Goal: Use online tool/utility: Use online tool/utility

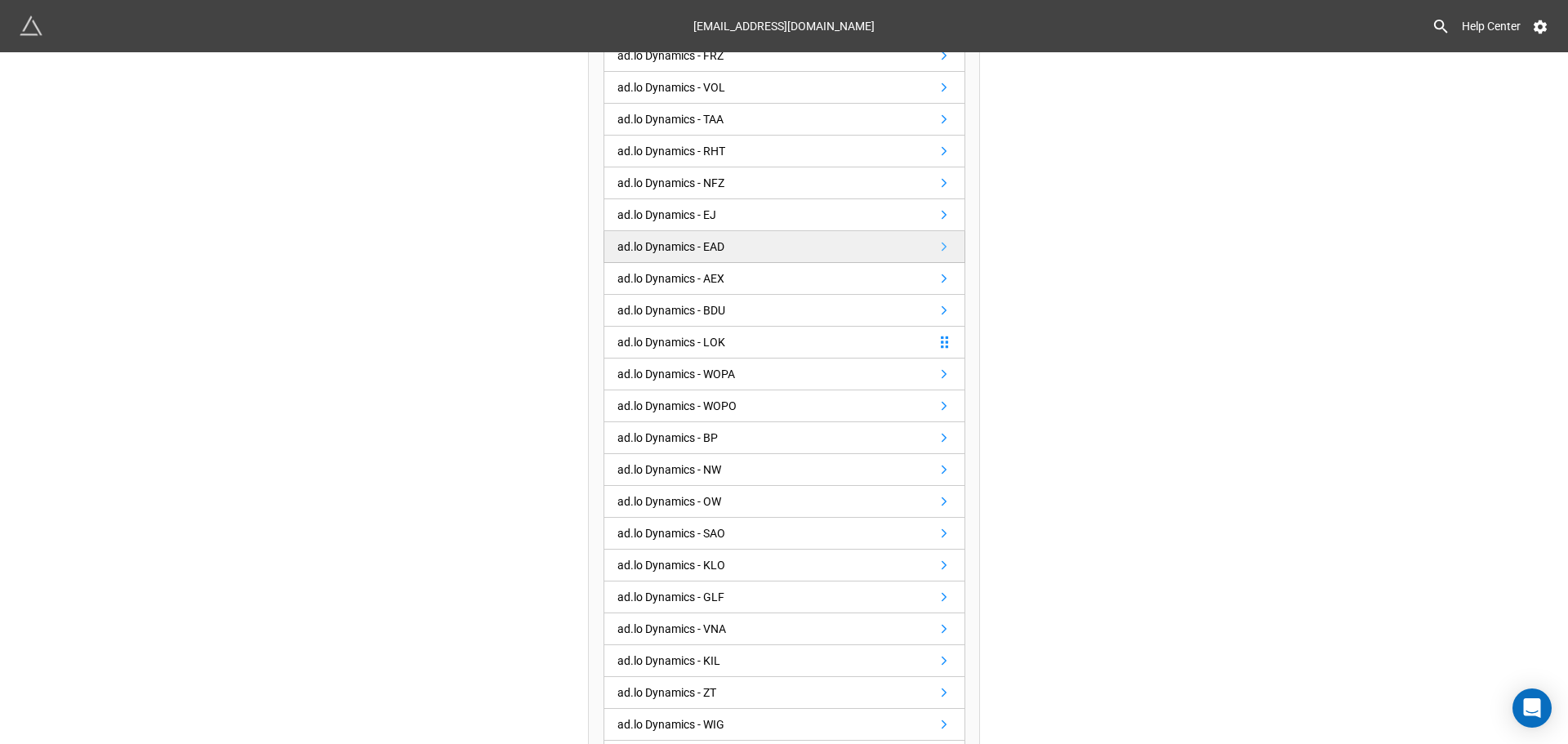
scroll to position [327, 0]
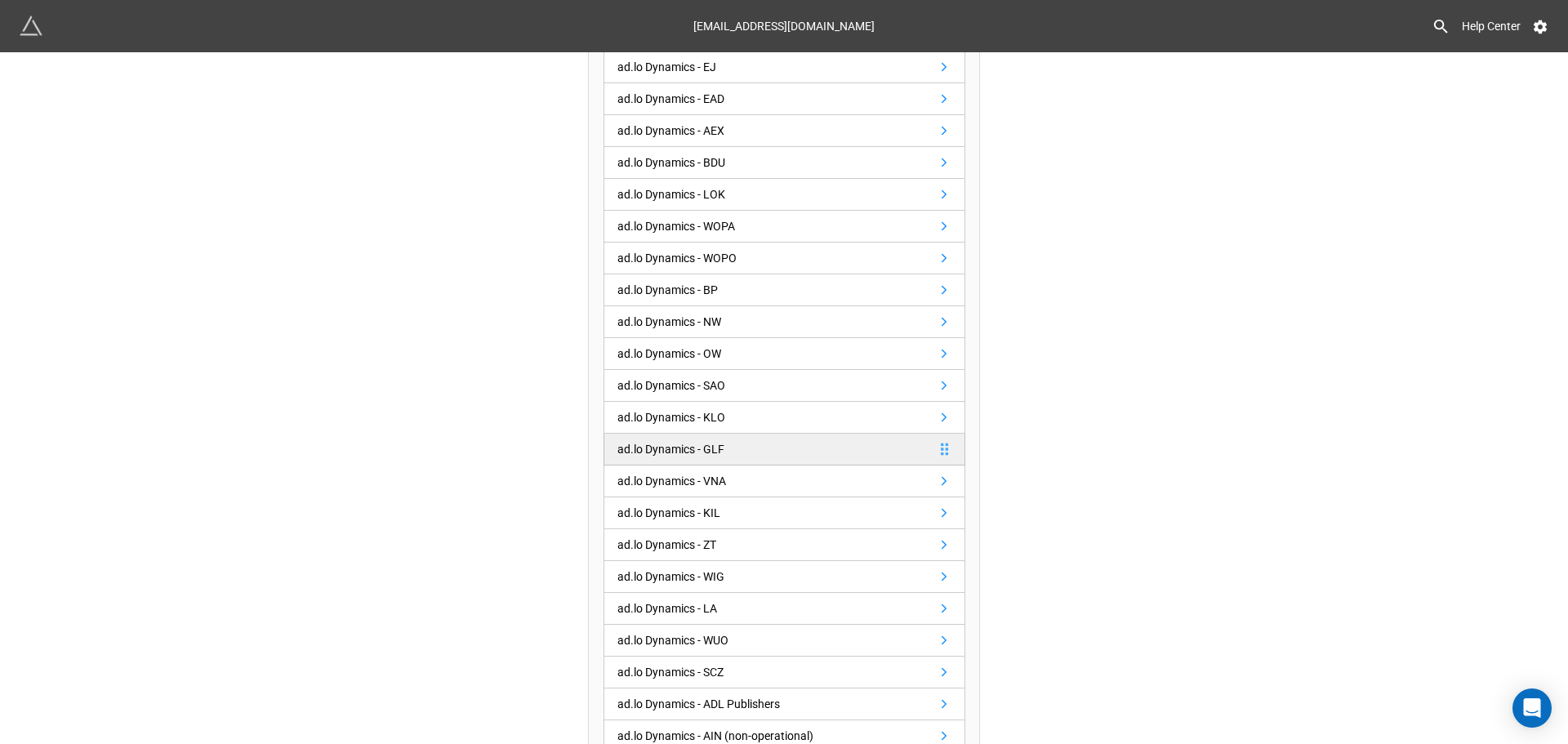
click at [790, 450] on link "ad.lo Dynamics - GLF" at bounding box center [784, 449] width 361 height 32
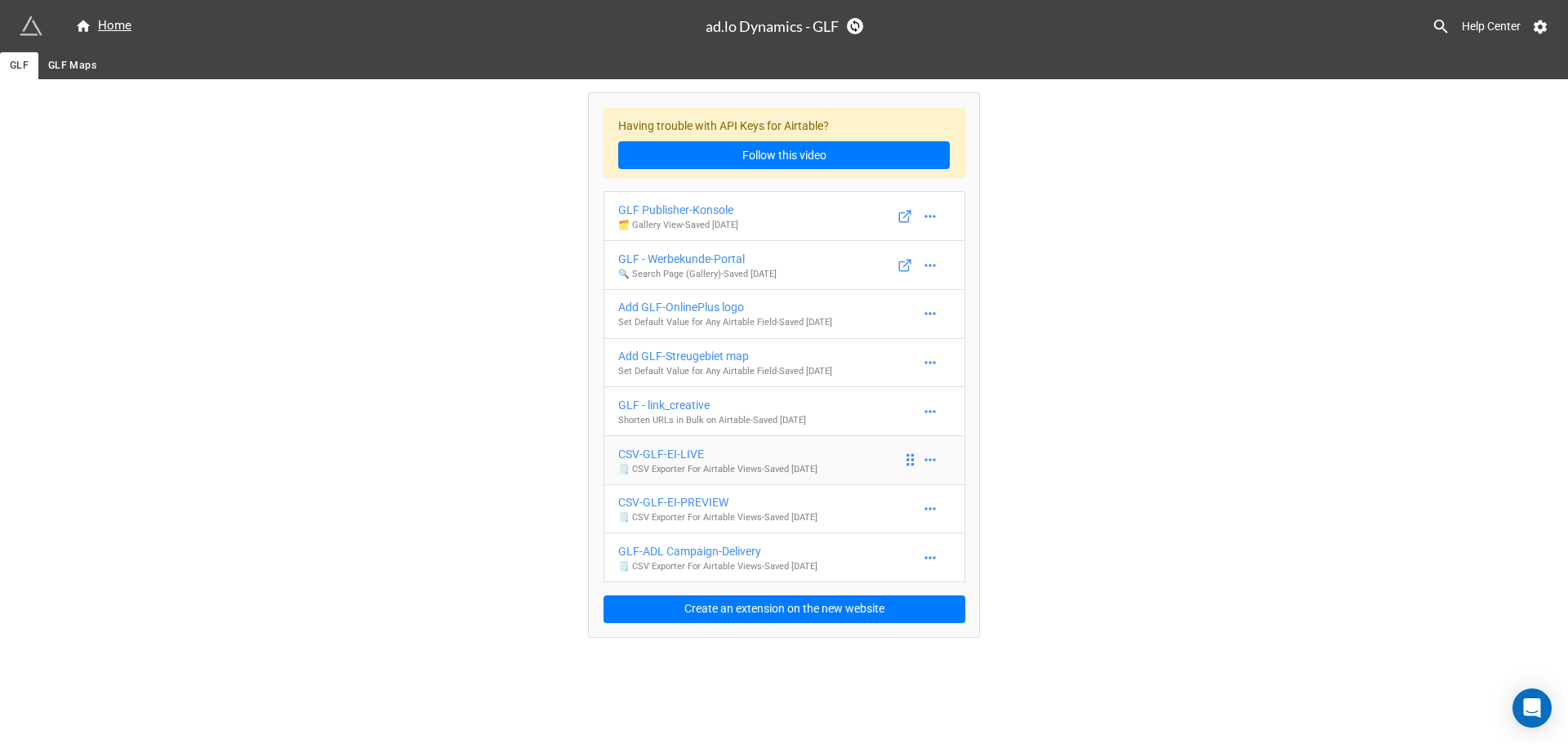
click at [682, 452] on div "CSV-GLF-EI-LIVE" at bounding box center [718, 454] width 199 height 18
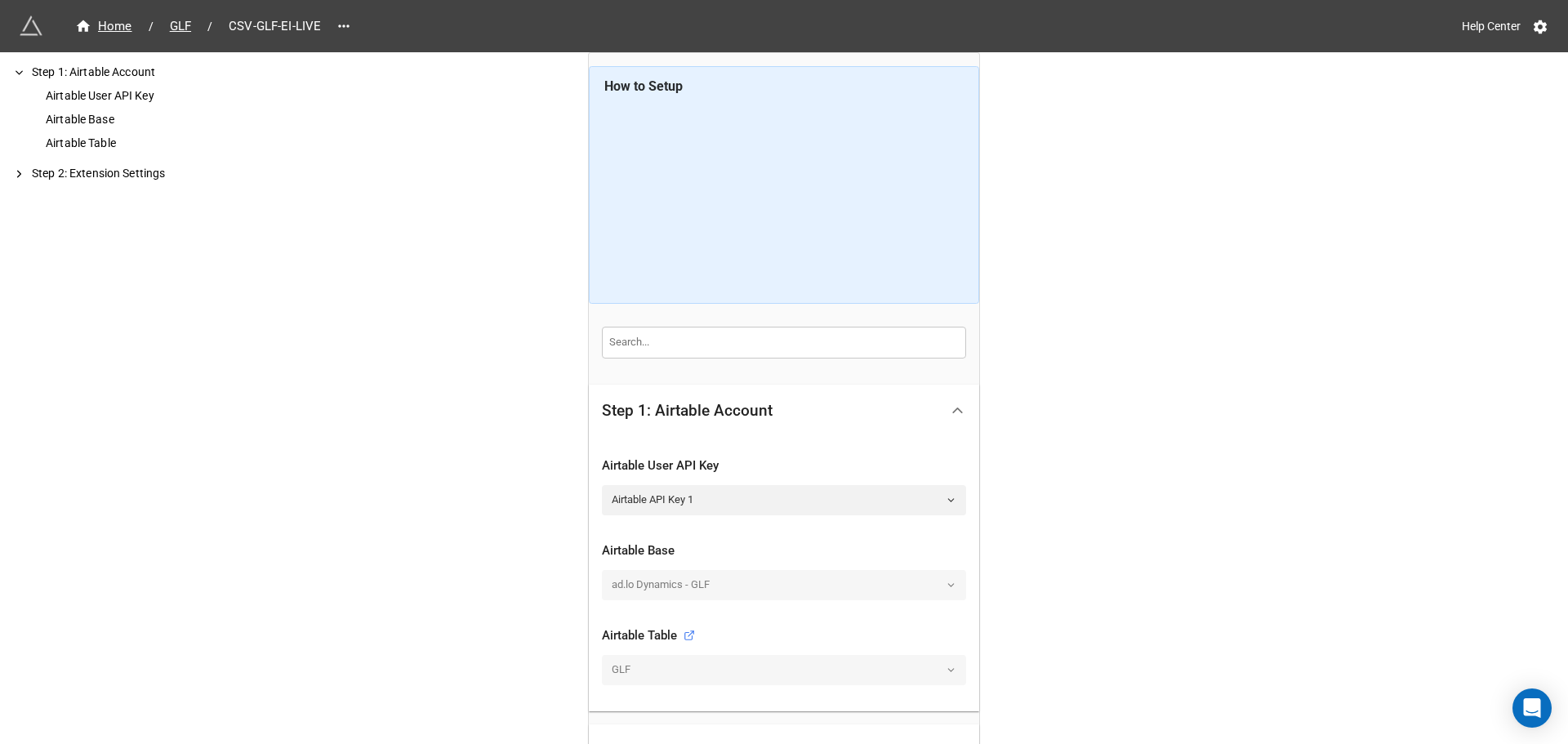
scroll to position [172, 0]
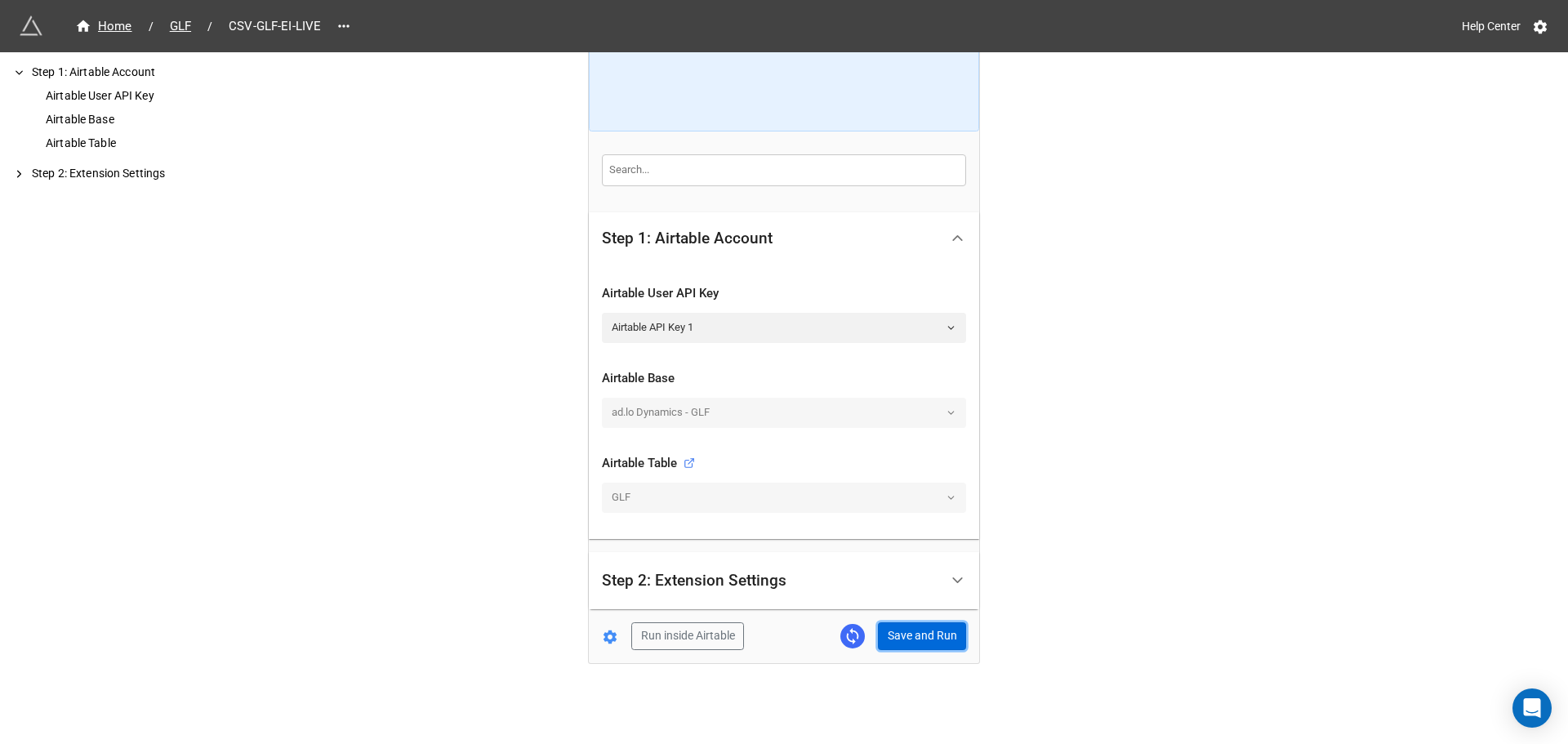
click at [919, 630] on button "Save and Run" at bounding box center [921, 636] width 88 height 27
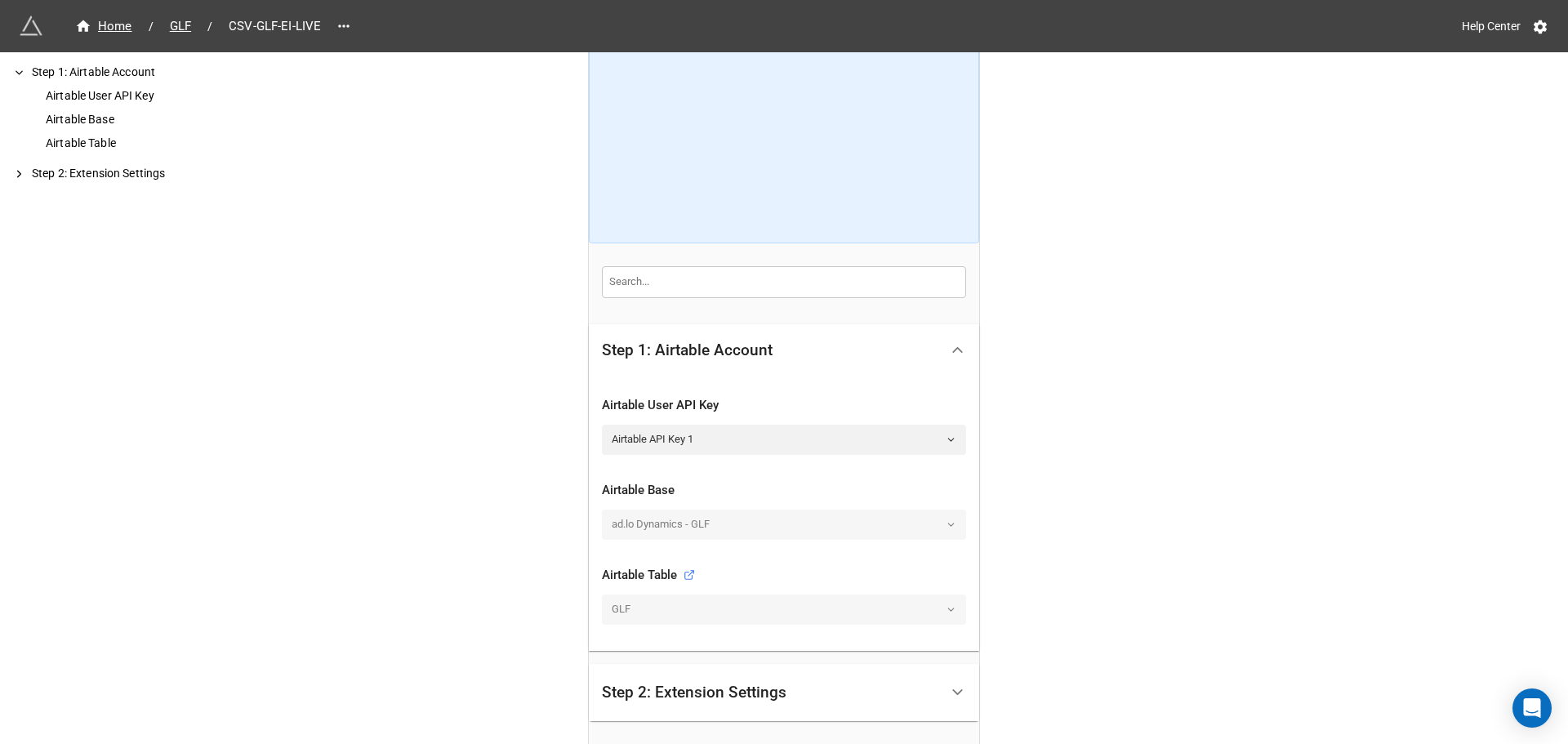
scroll to position [0, 0]
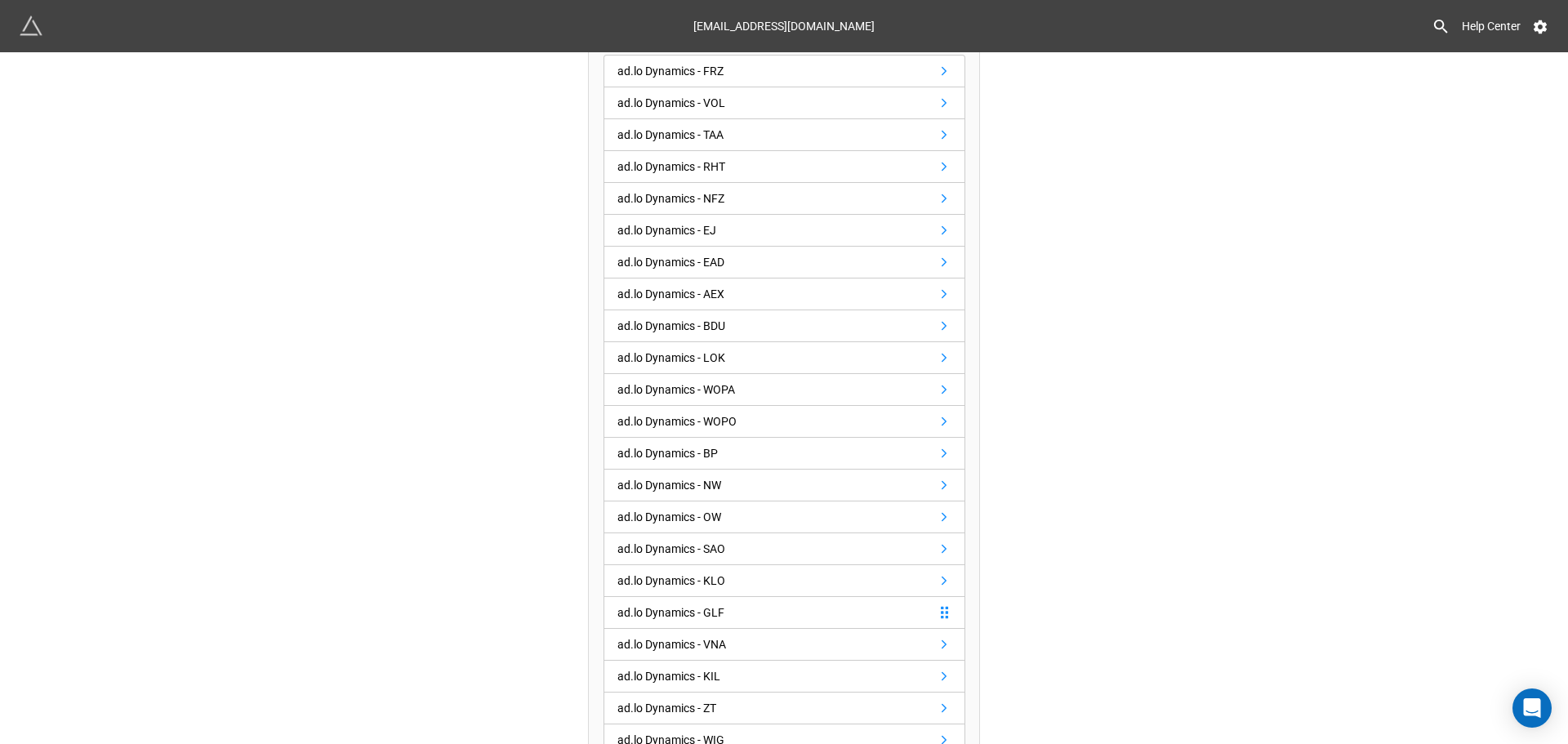
scroll to position [82, 0]
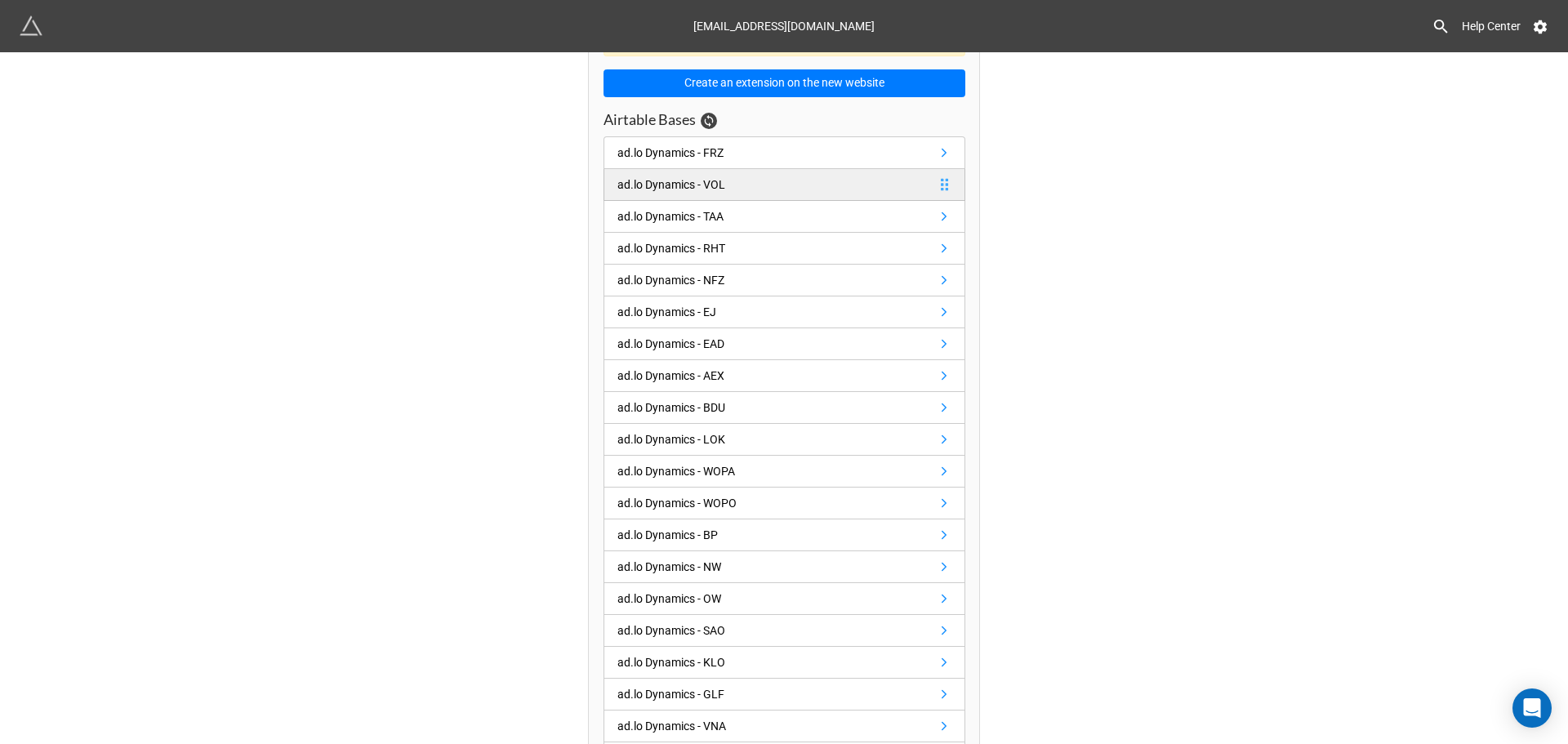
click at [732, 183] on link "ad.lo Dynamics - VOL" at bounding box center [784, 185] width 361 height 32
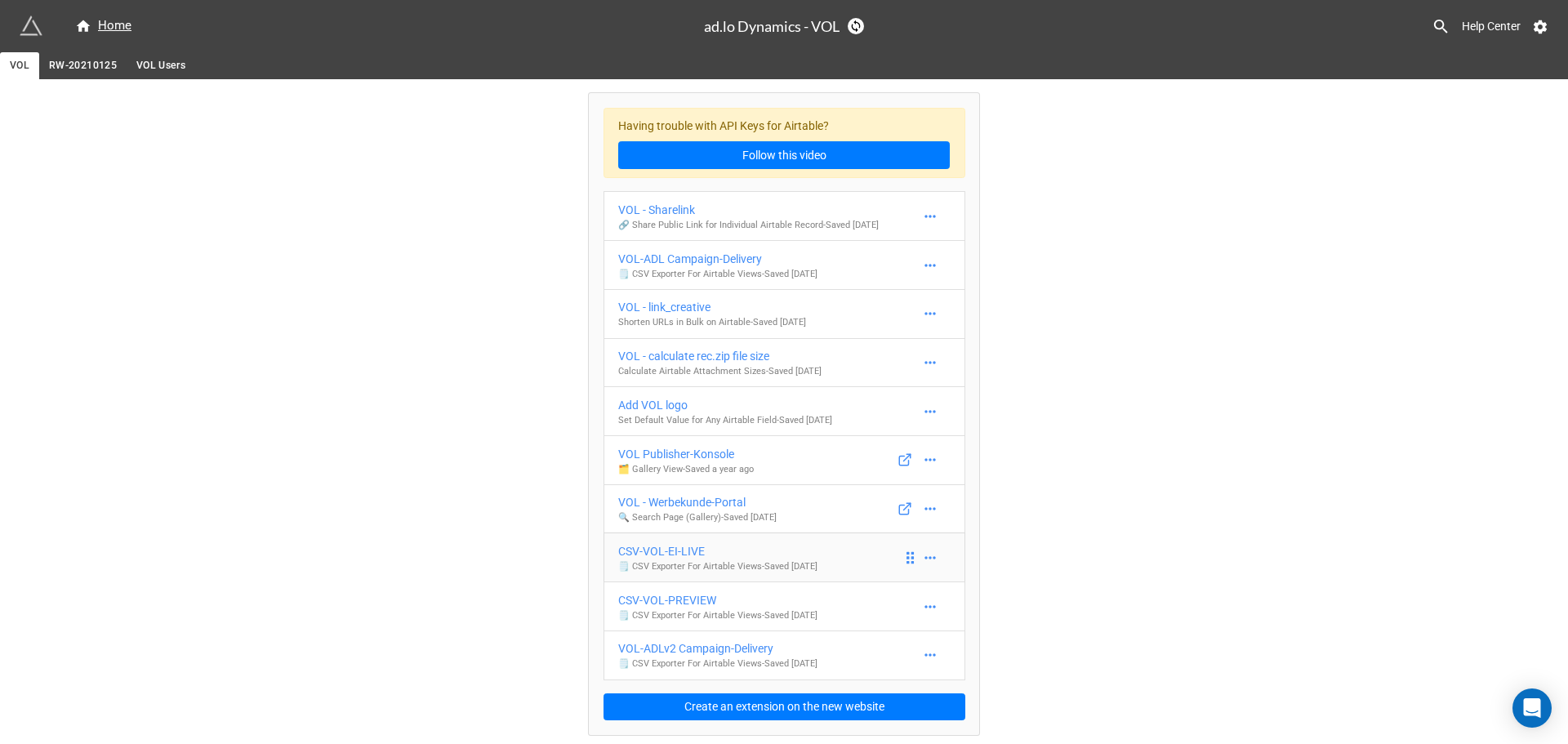
click at [687, 546] on div "CSV-VOL-EI-LIVE" at bounding box center [718, 551] width 199 height 18
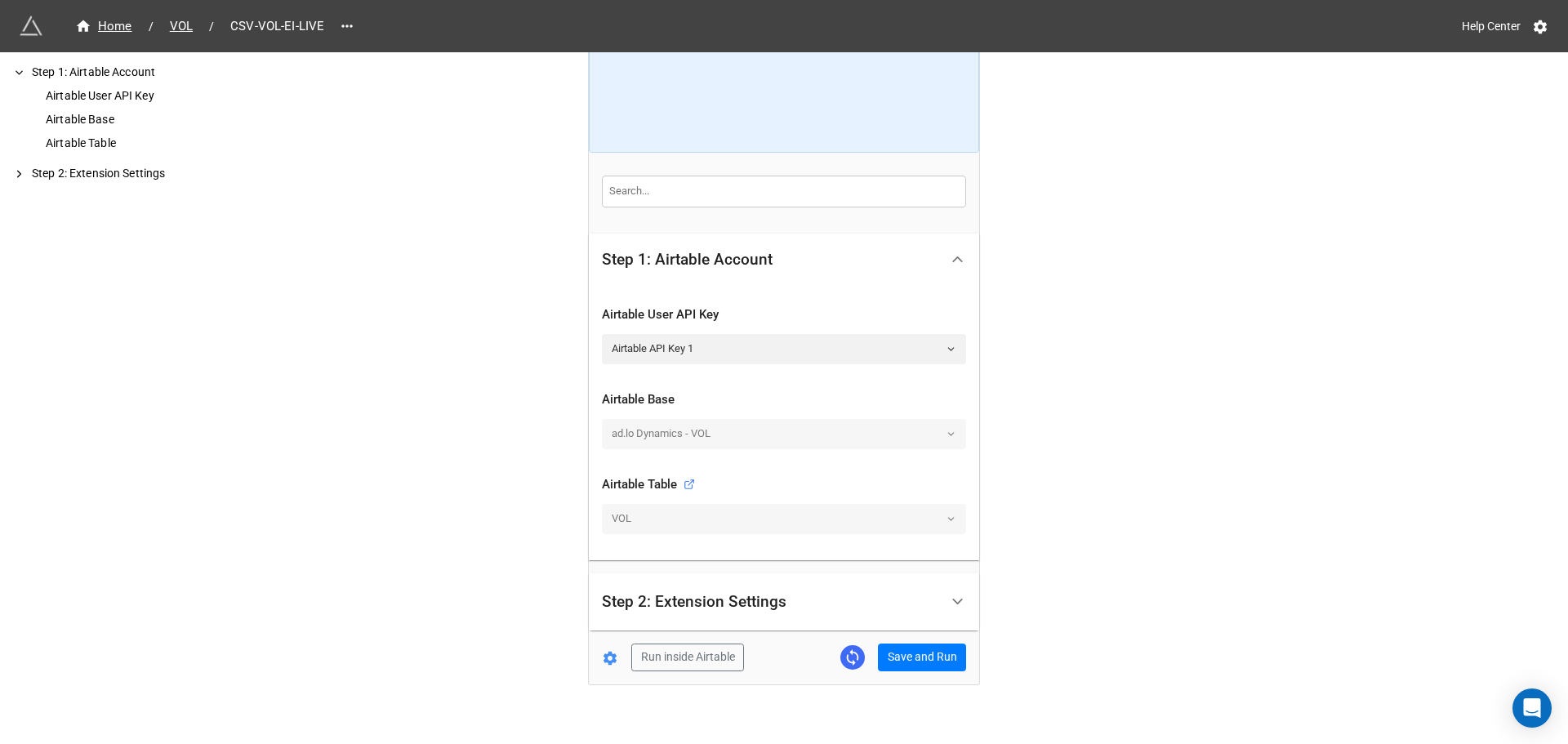
scroll to position [172, 0]
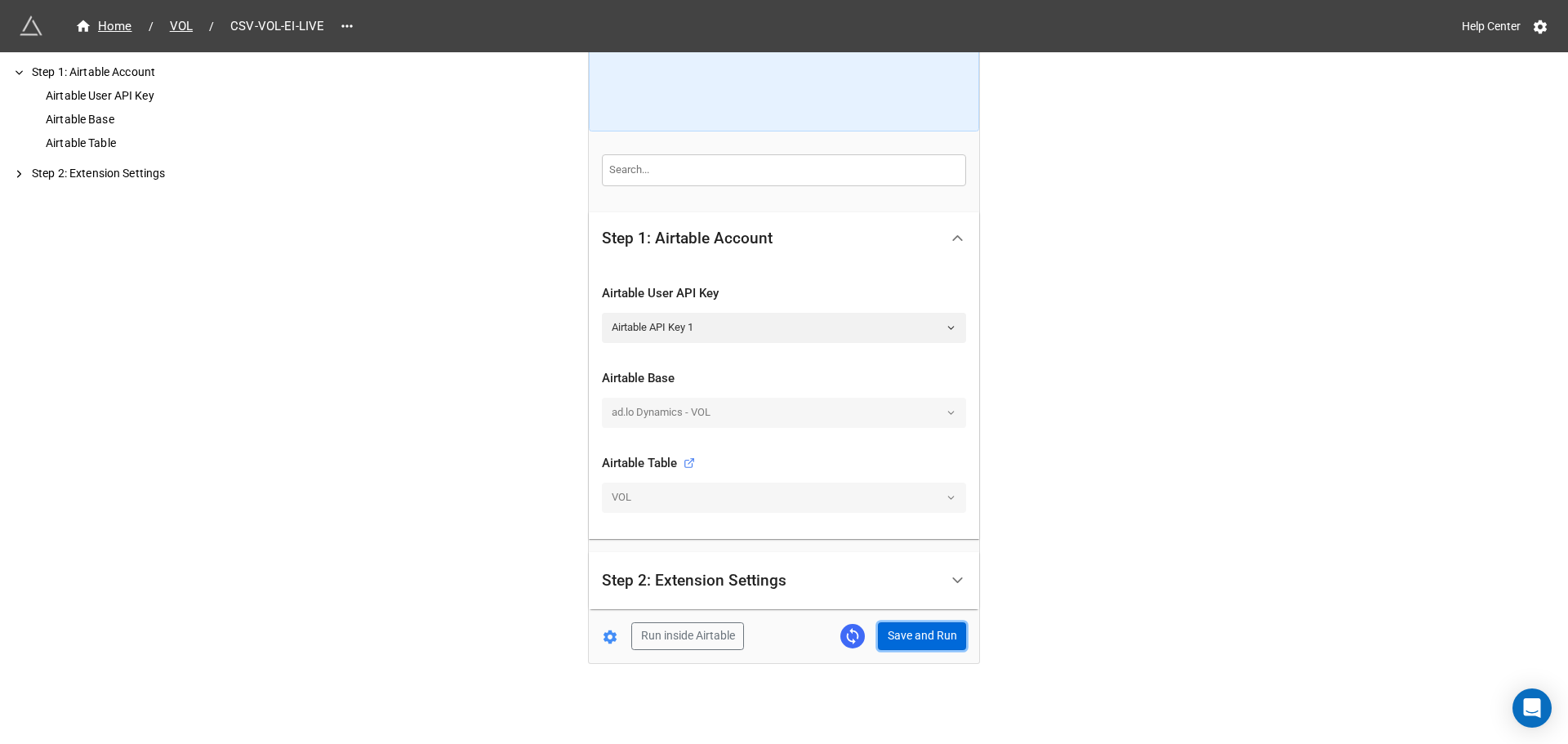
click at [911, 629] on button "Save and Run" at bounding box center [921, 636] width 88 height 27
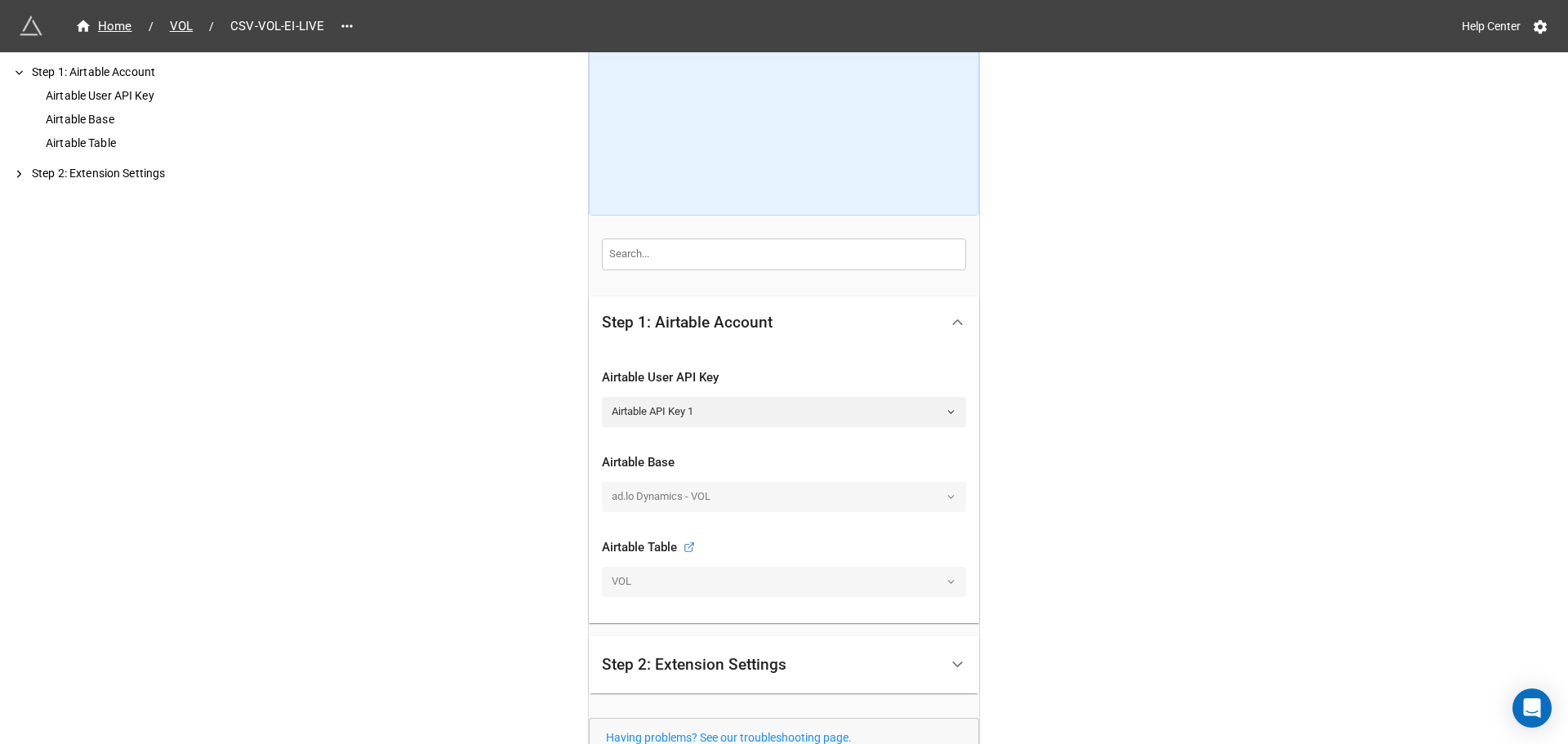
scroll to position [0, 0]
